Goal: Transaction & Acquisition: Subscribe to service/newsletter

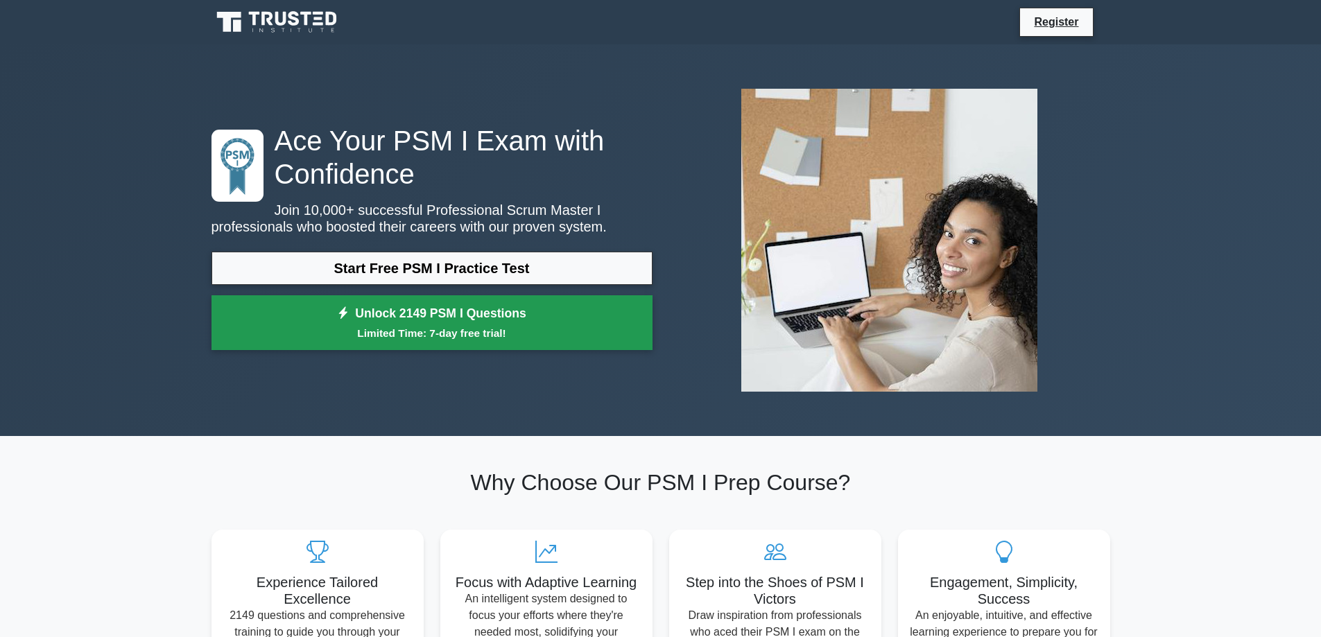
click at [455, 327] on small "Limited Time: 7-day free trial!" at bounding box center [432, 333] width 406 height 16
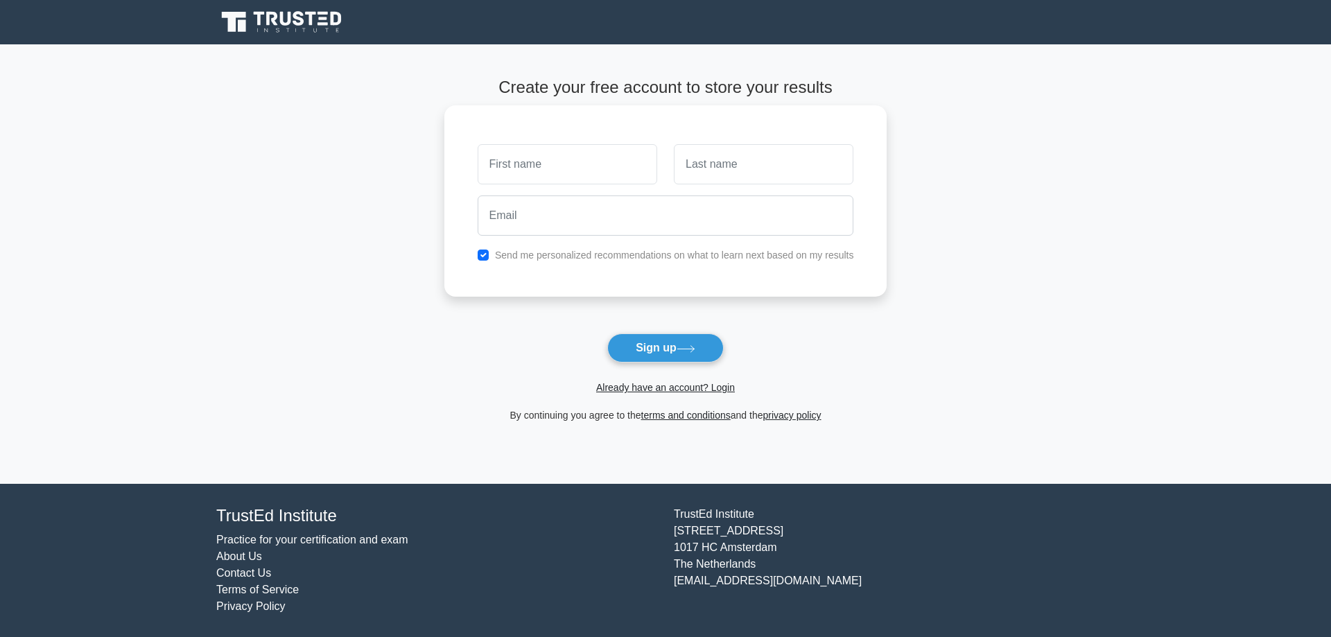
click at [605, 254] on label "Send me personalized recommendations on what to learn next based on my results" at bounding box center [674, 255] width 359 height 11
click at [587, 168] on input "text" at bounding box center [568, 164] width 180 height 40
click at [483, 251] on input "checkbox" at bounding box center [483, 255] width 11 height 11
checkbox input "false"
click at [555, 187] on div at bounding box center [567, 164] width 196 height 51
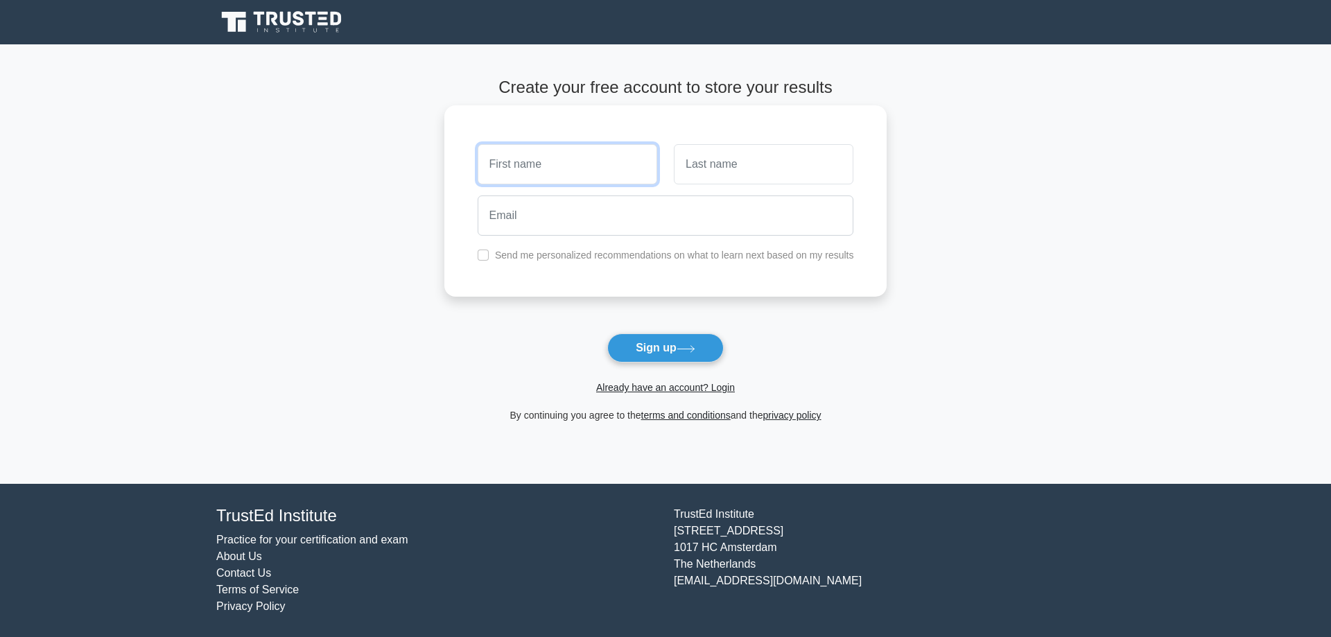
click at [570, 176] on input "text" at bounding box center [568, 164] width 180 height 40
type input "Kareem"
type input "Zakaria"
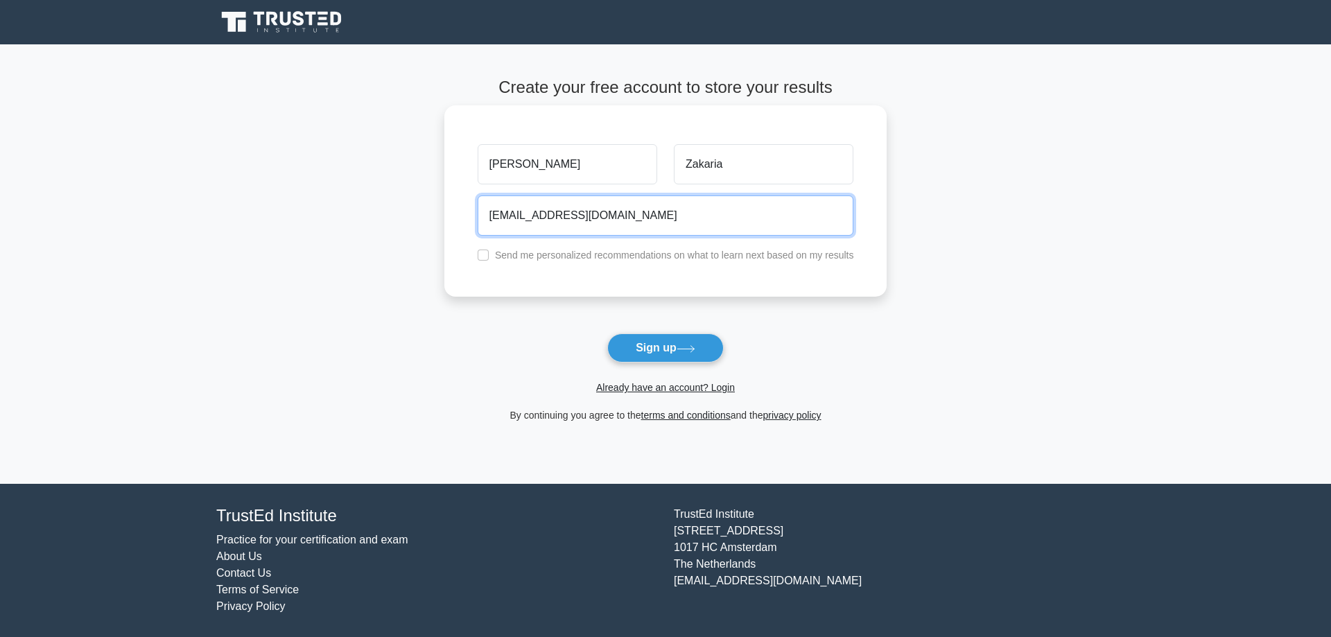
type input "karim.zakariaa@gmail.com"
click at [607, 334] on button "Sign up" at bounding box center [665, 348] width 116 height 29
